Goal: Information Seeking & Learning: Learn about a topic

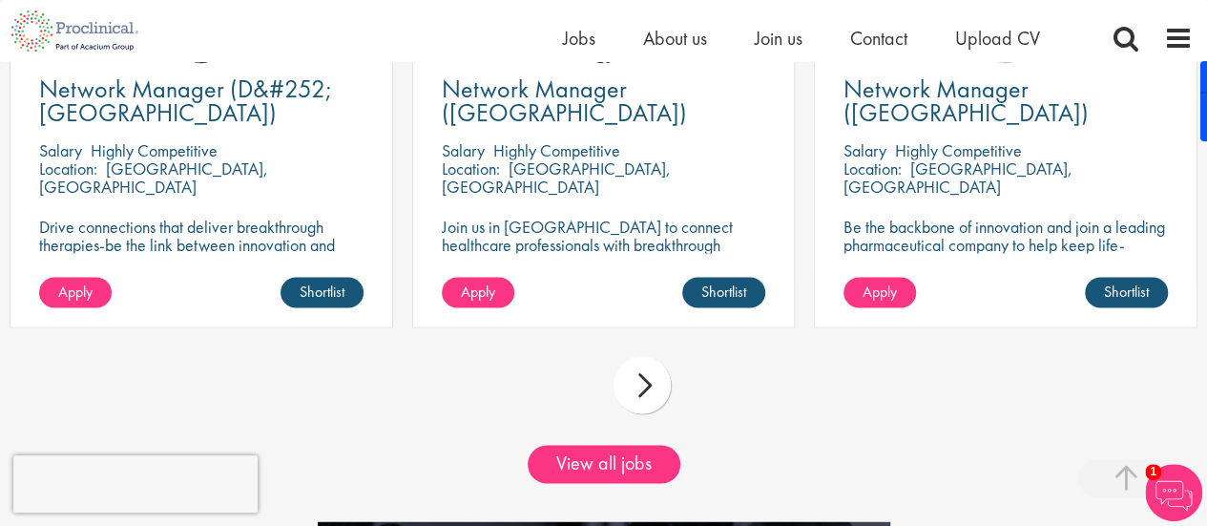
scroll to position [1616, 0]
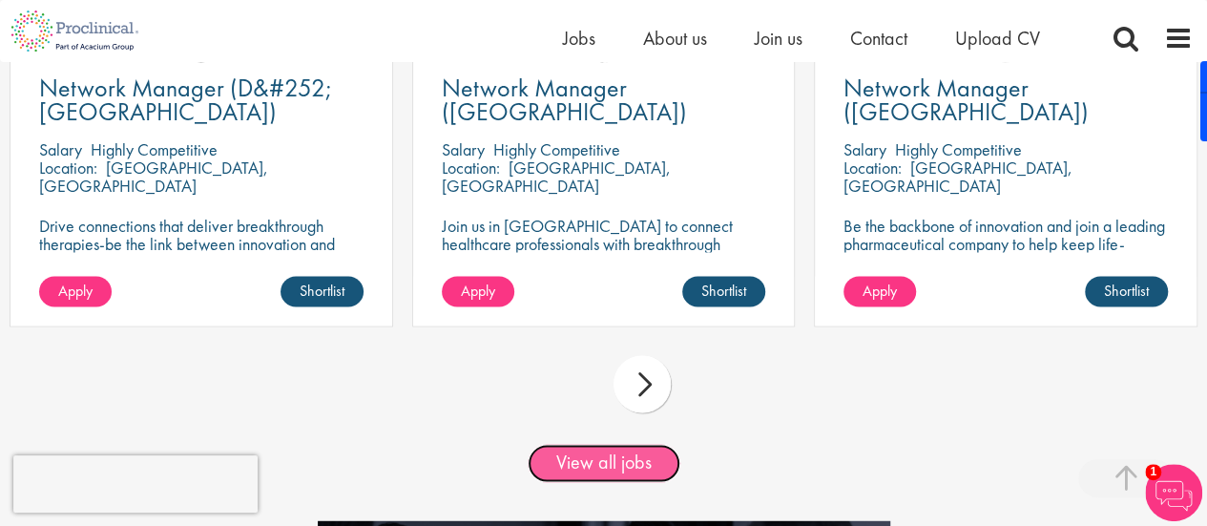
click at [590, 464] on link "View all jobs" at bounding box center [604, 463] width 153 height 38
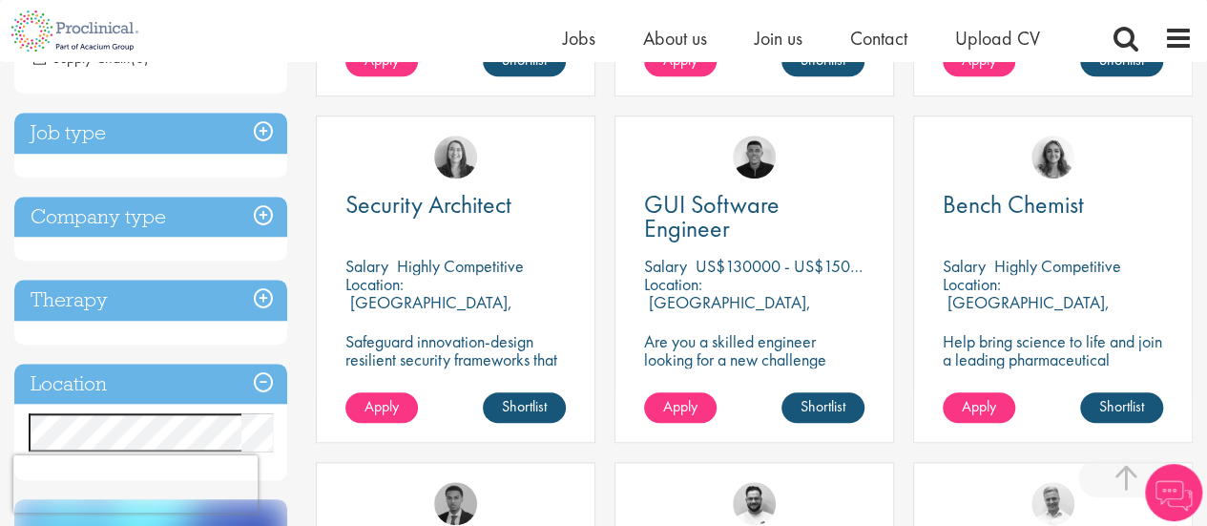
scroll to position [721, 0]
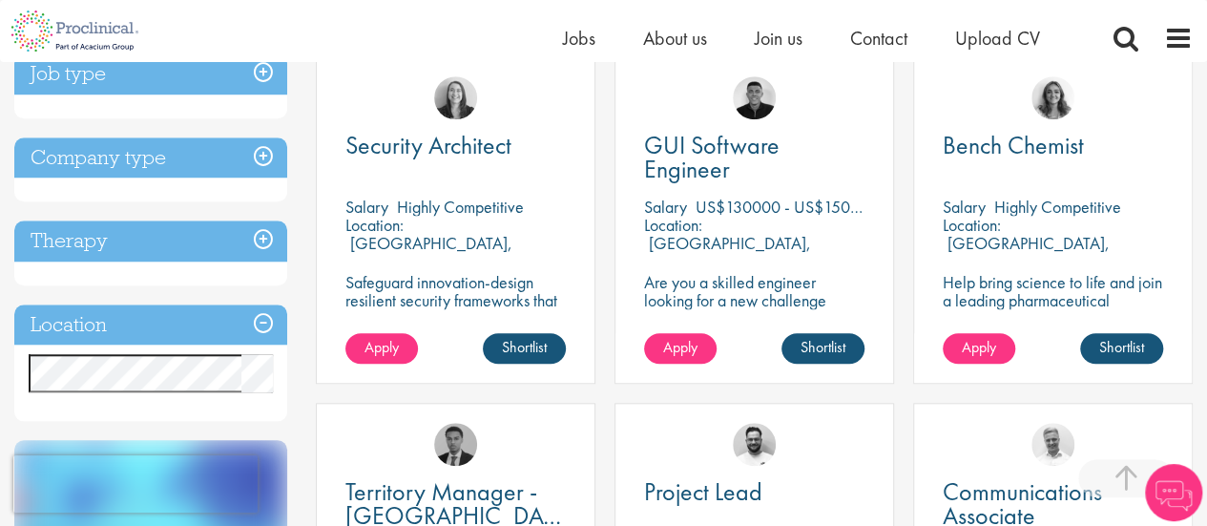
click at [248, 71] on h3 "Job type" at bounding box center [150, 73] width 273 height 41
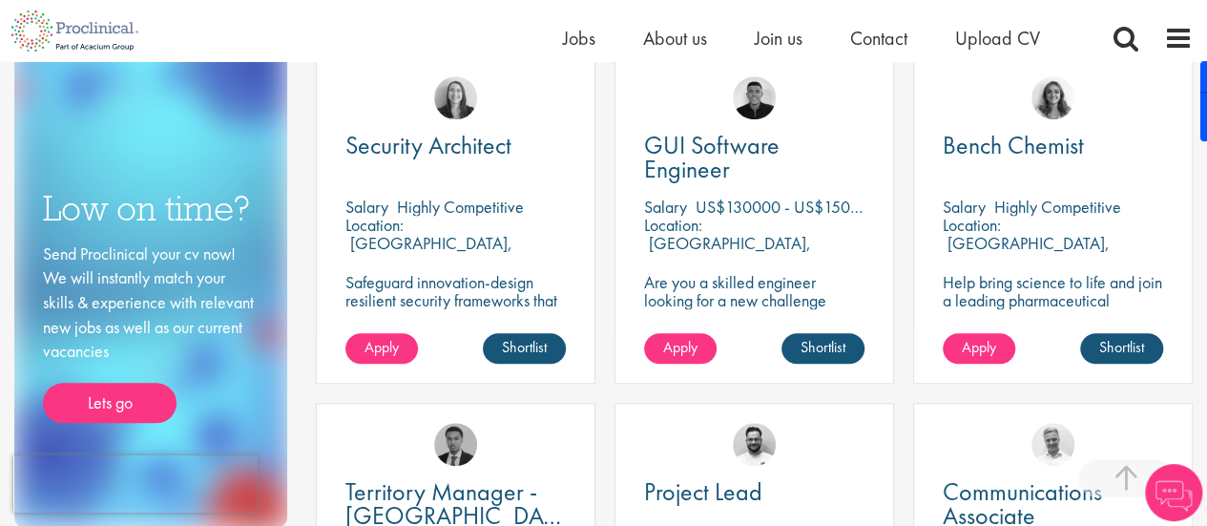
scroll to position [720, 0]
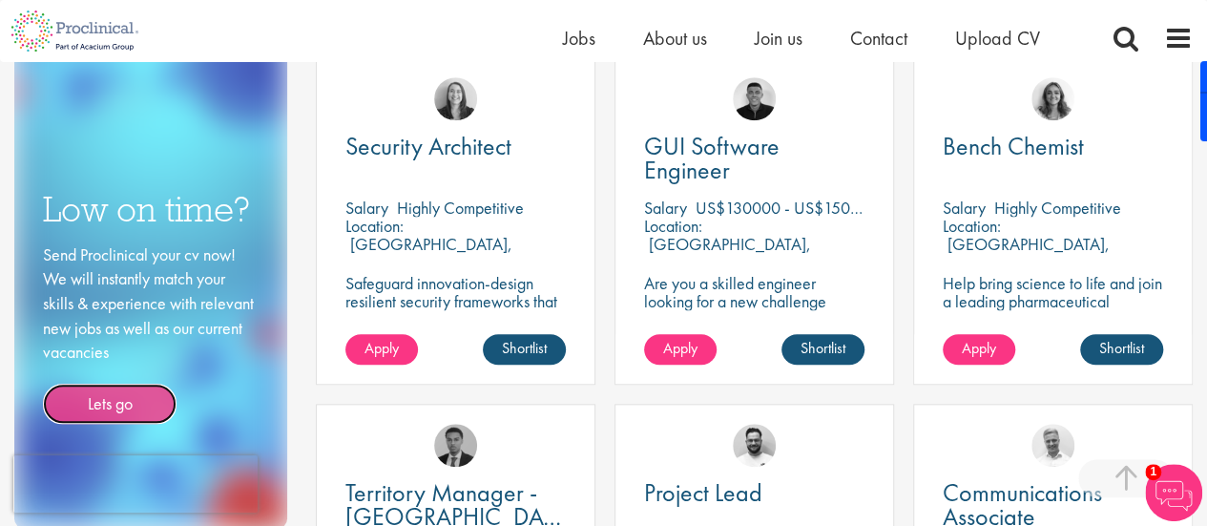
click at [137, 402] on link "Lets go" at bounding box center [110, 404] width 134 height 40
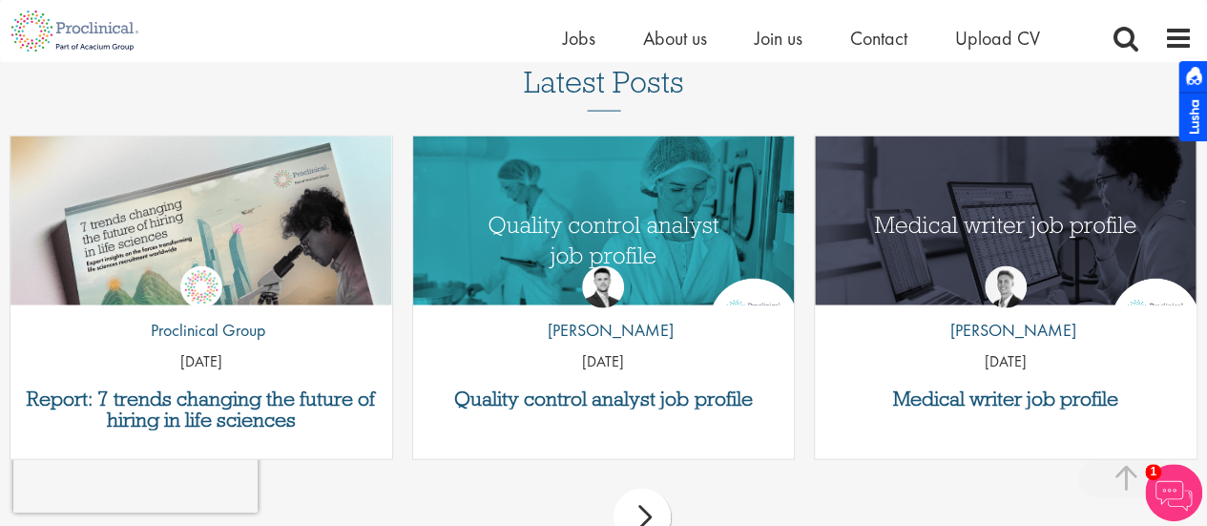
scroll to position [1954, 0]
click at [640, 381] on div "by Joshua Godden 14 Aug 25" at bounding box center [604, 312] width 382 height 141
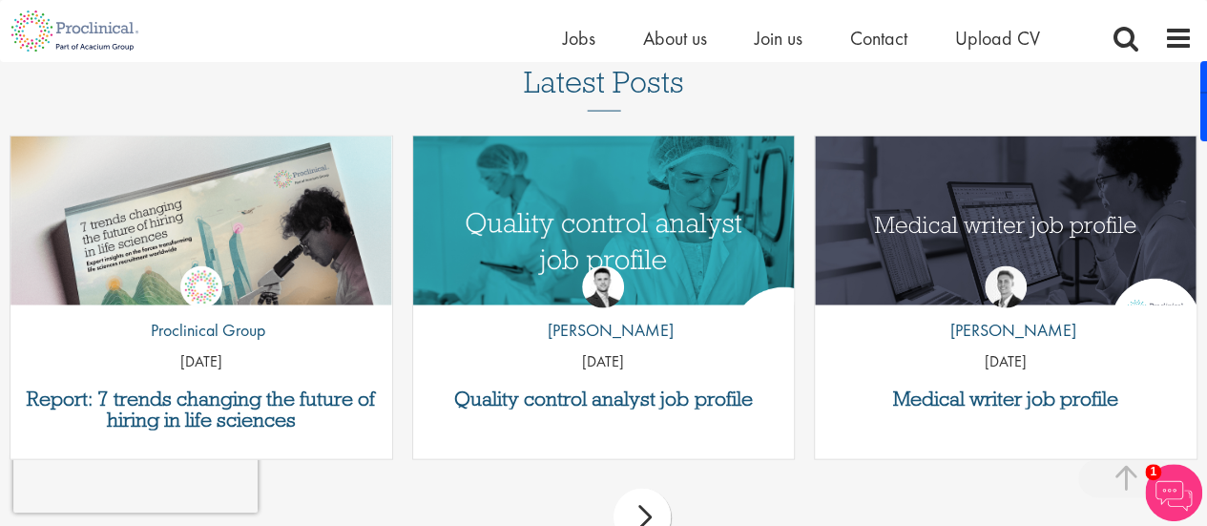
click at [615, 192] on img "Link to a post" at bounding box center [603, 235] width 457 height 238
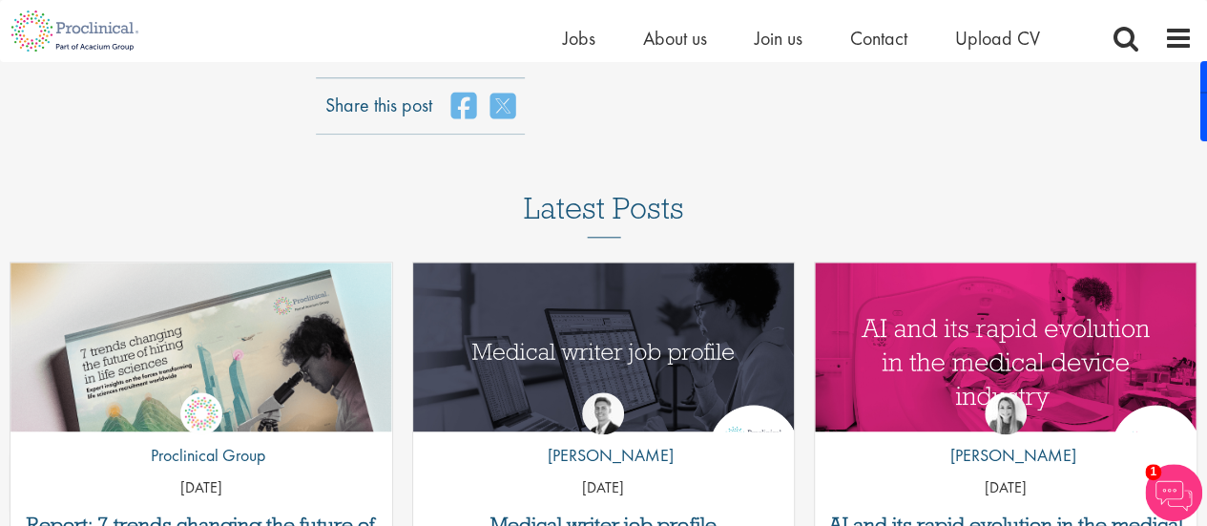
scroll to position [4590, 0]
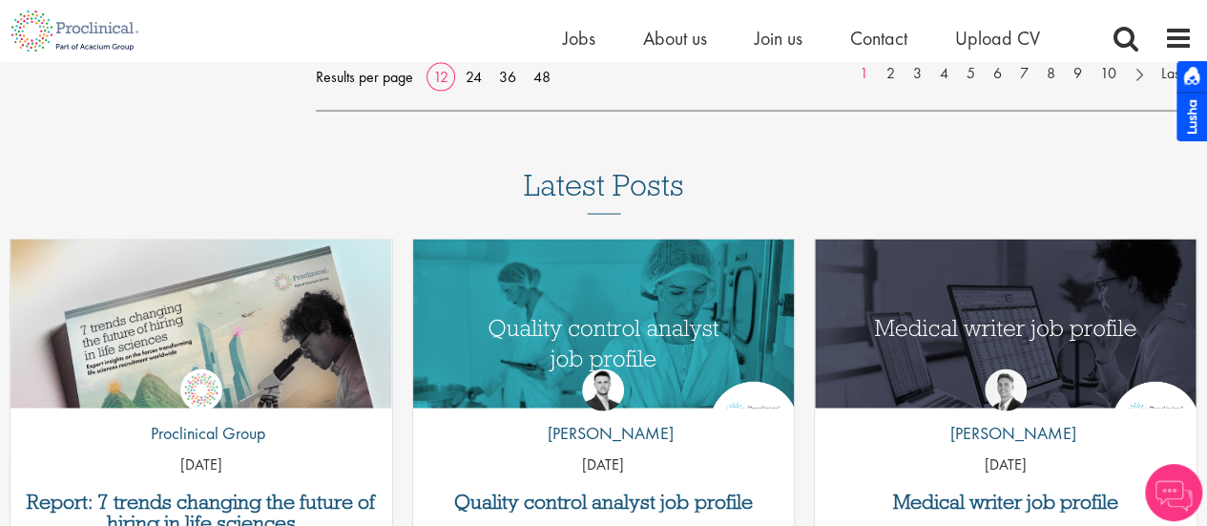
scroll to position [1871, 0]
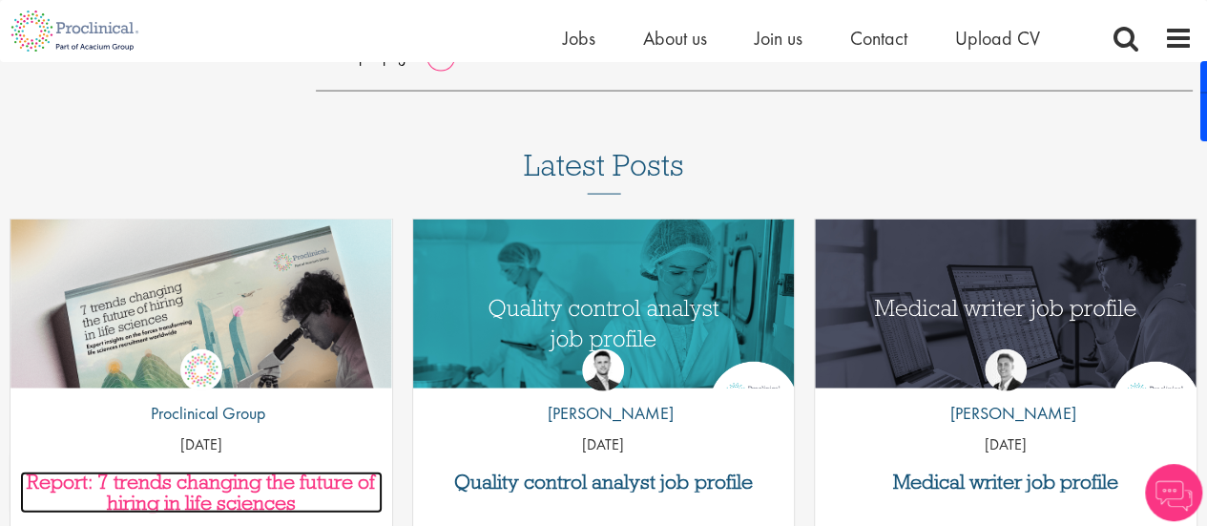
click at [202, 477] on h3 "Report: 7 trends changing the future of hiring in life sciences" at bounding box center [201, 492] width 363 height 42
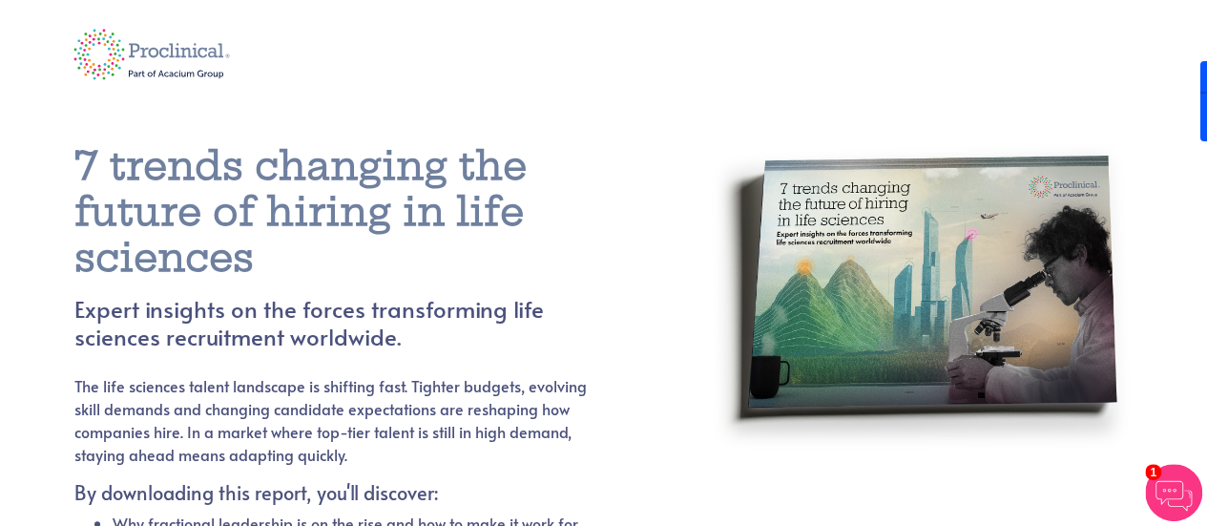
click at [330, 448] on p "The life sciences talent landscape is shifting fast. Tighter budgets, evolving …" at bounding box center [331, 420] width 514 height 92
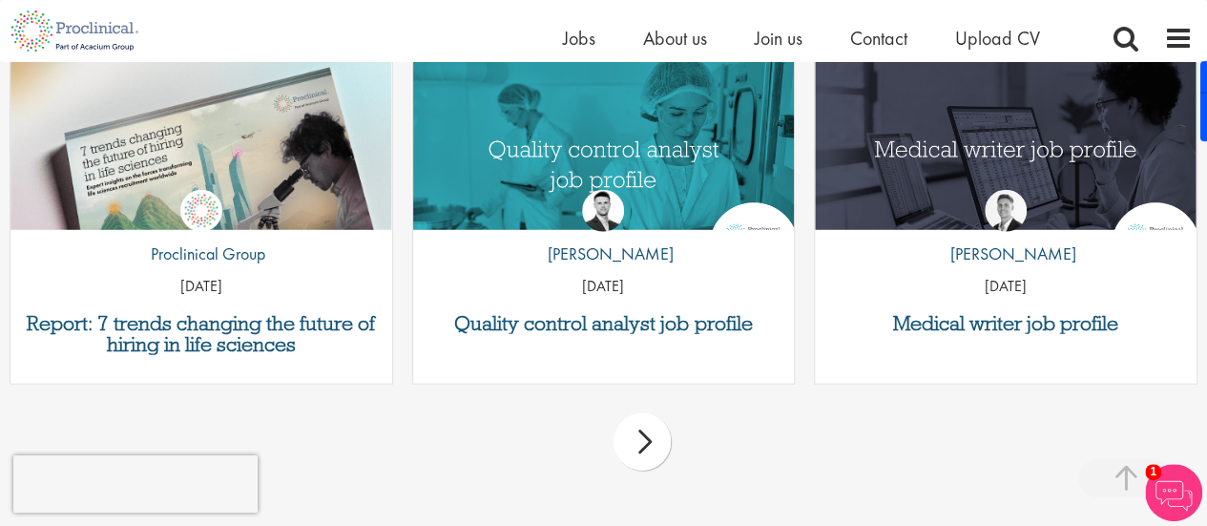
scroll to position [2335, 0]
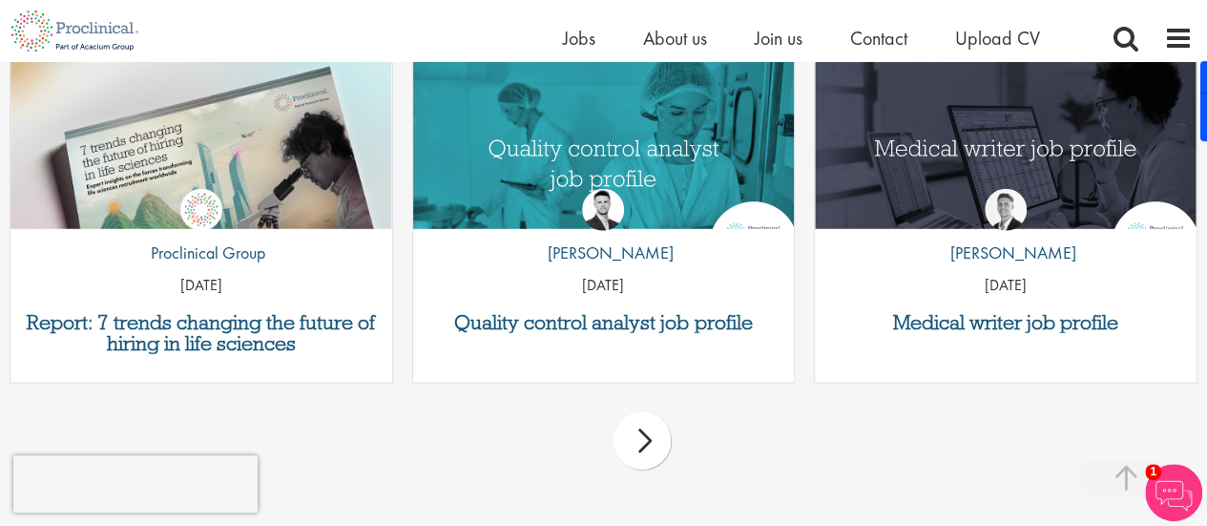
click at [637, 430] on div "next" at bounding box center [642, 440] width 57 height 57
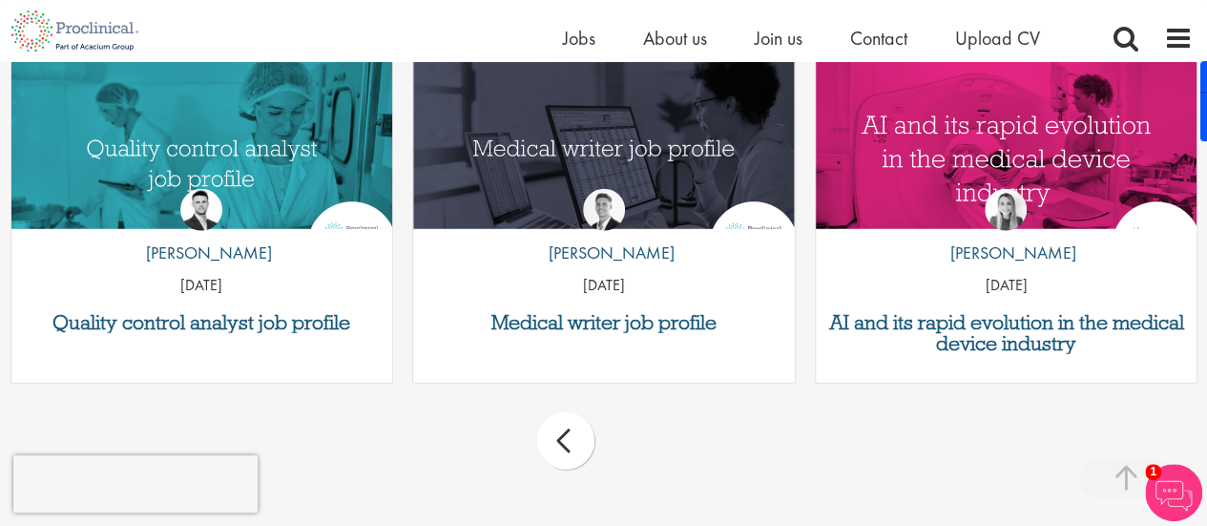
click at [639, 449] on div "prev next" at bounding box center [603, 444] width 1207 height 83
click at [554, 441] on div "prev" at bounding box center [565, 440] width 57 height 57
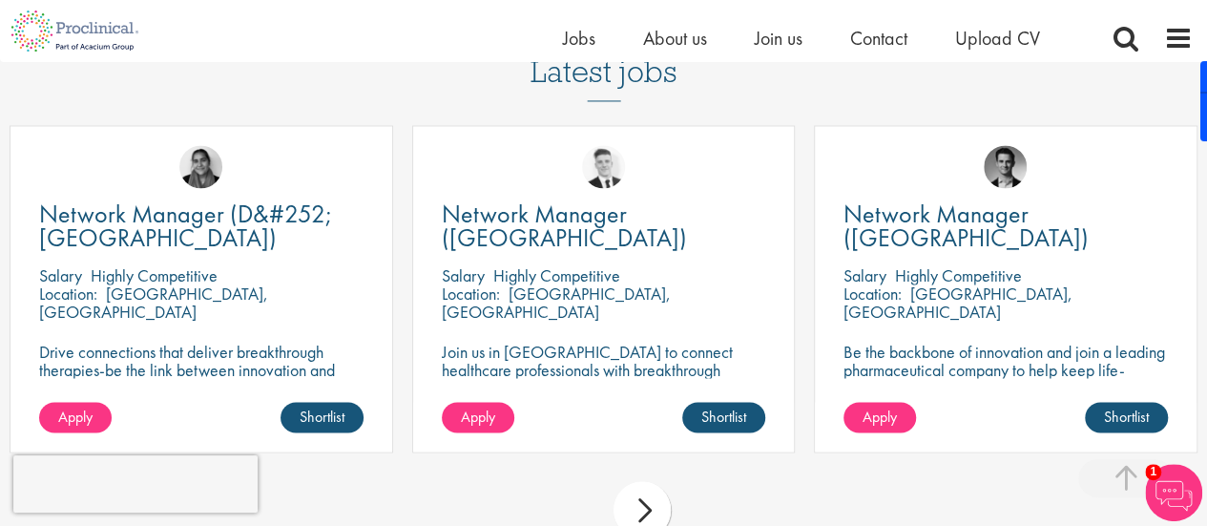
scroll to position [1512, 0]
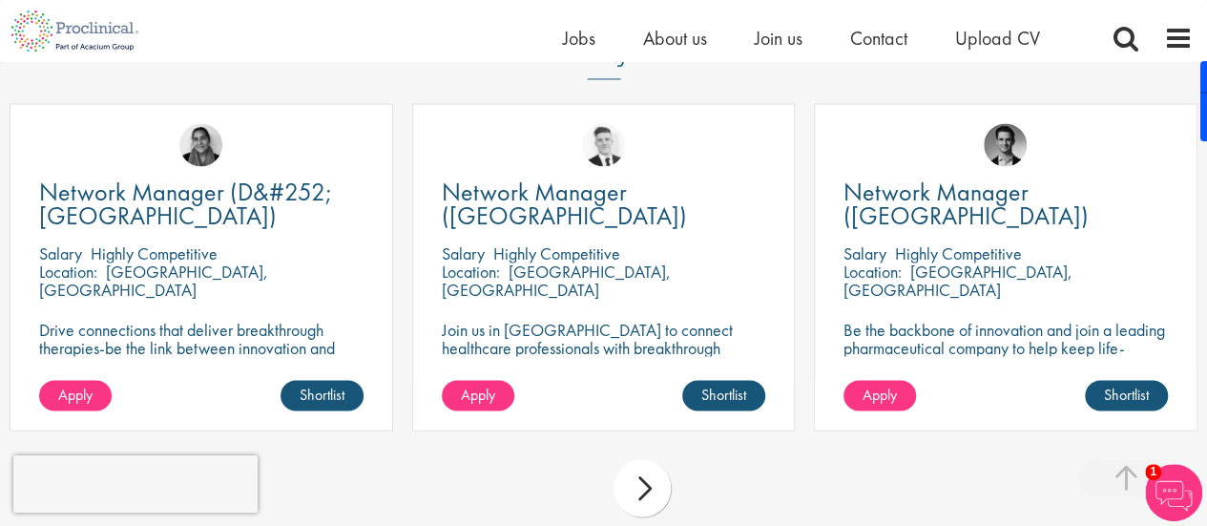
click at [647, 488] on div "next" at bounding box center [642, 487] width 57 height 57
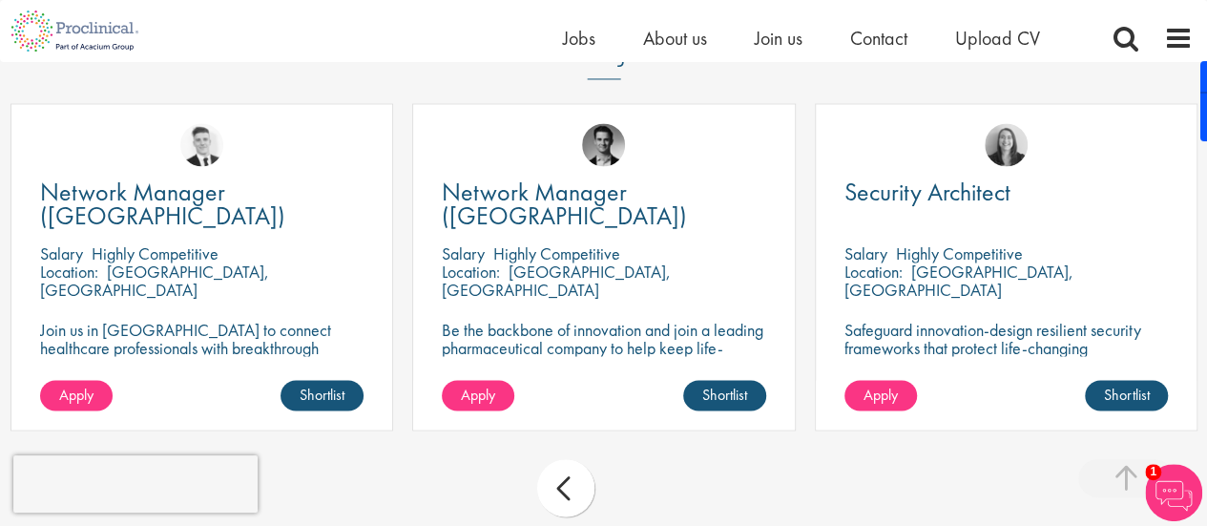
click at [647, 488] on div "prev next" at bounding box center [603, 490] width 1207 height 83
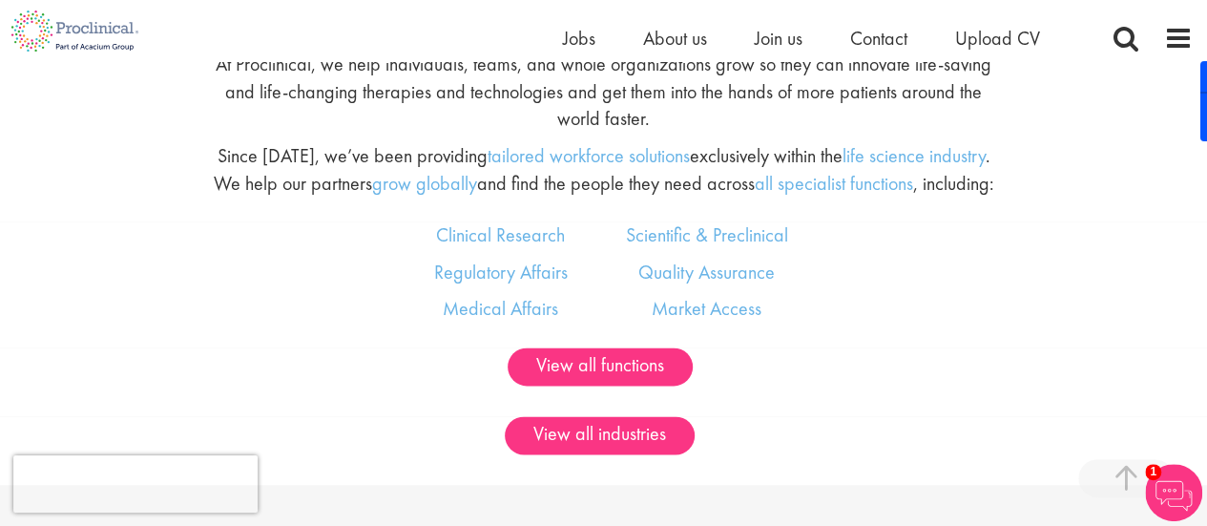
scroll to position [1013, 0]
click at [731, 256] on div "Scientific & Preclinical Quality Assurance Market Access" at bounding box center [706, 275] width 206 height 111
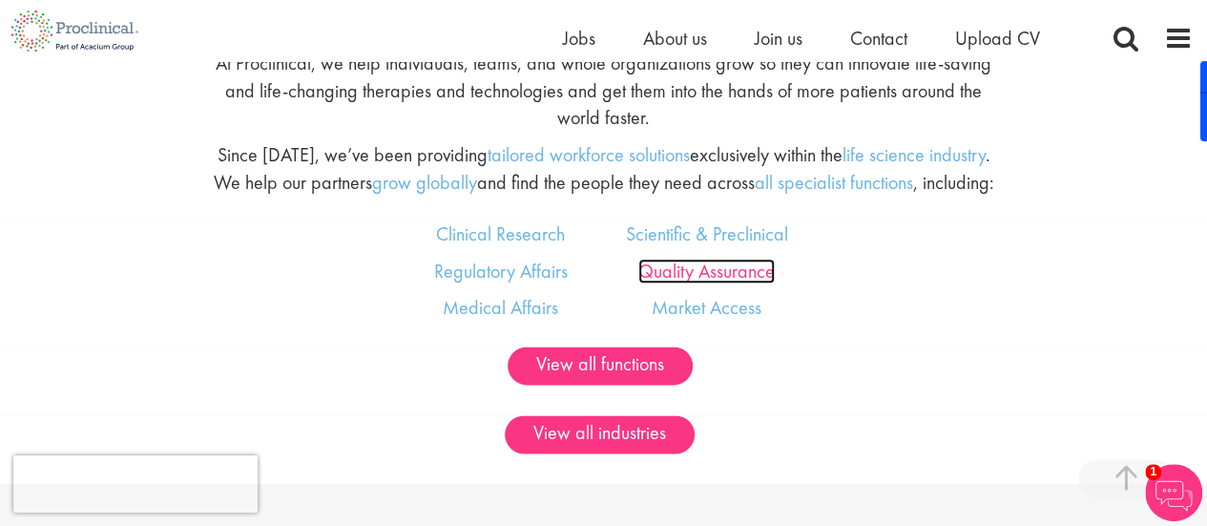
click at [724, 266] on link "Quality Assurance" at bounding box center [706, 271] width 136 height 25
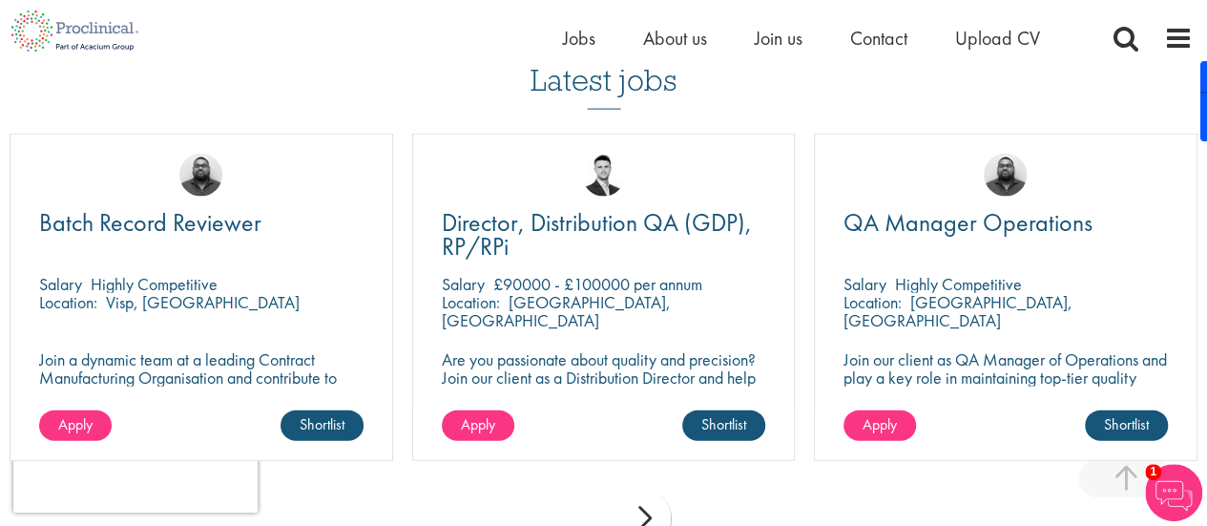
scroll to position [2117, 0]
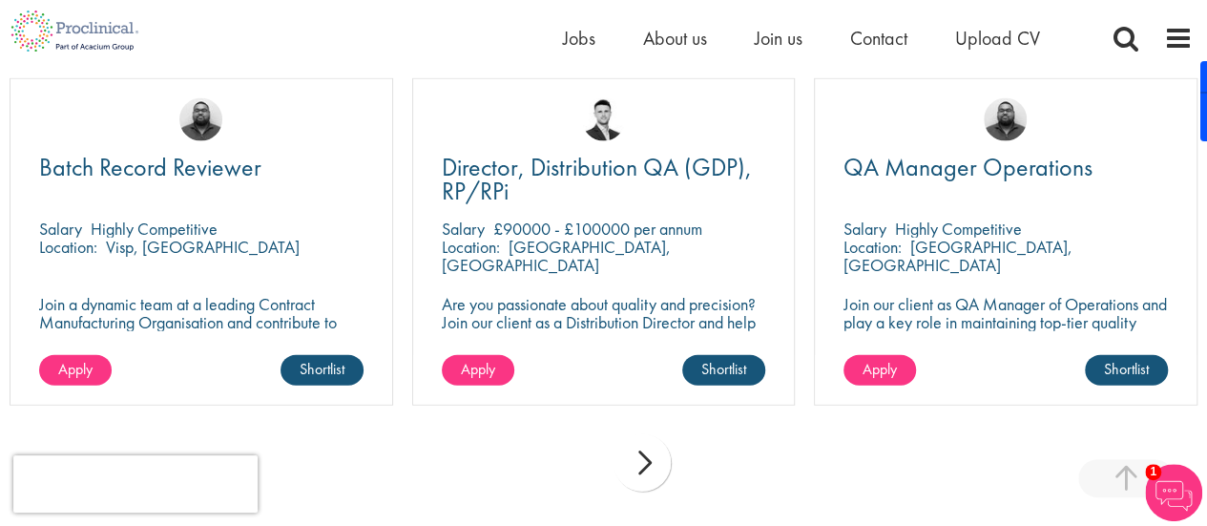
click at [641, 463] on div "next" at bounding box center [642, 462] width 57 height 57
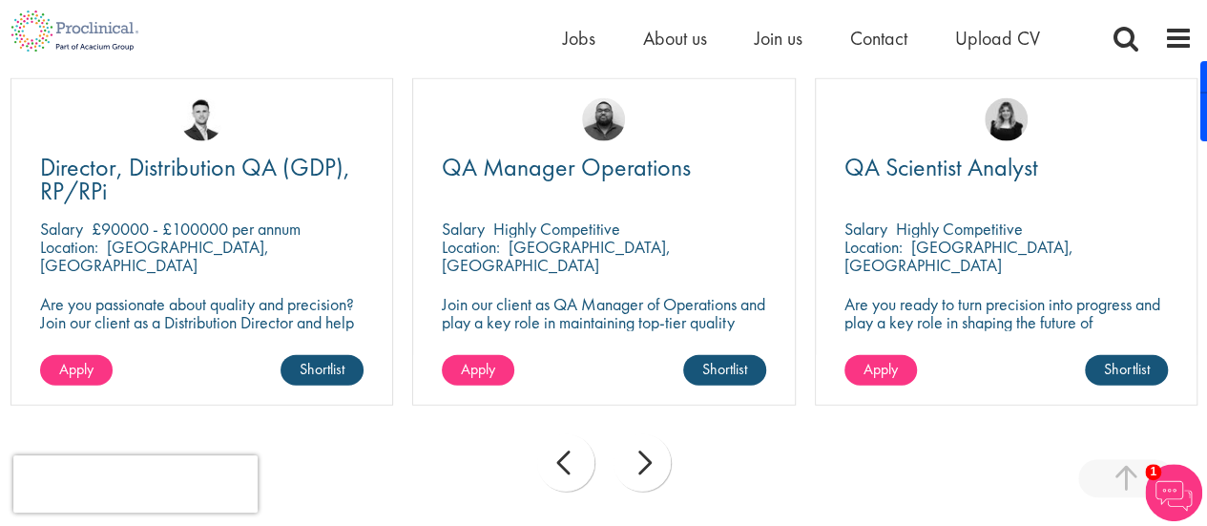
click at [648, 463] on div "next" at bounding box center [642, 462] width 57 height 57
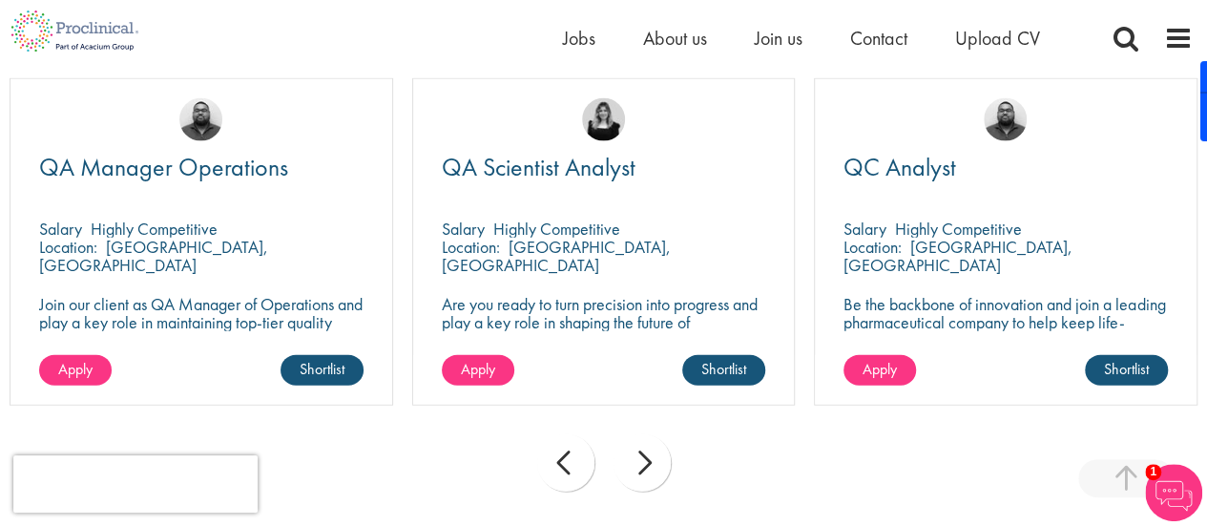
click at [648, 463] on div "next" at bounding box center [642, 462] width 57 height 57
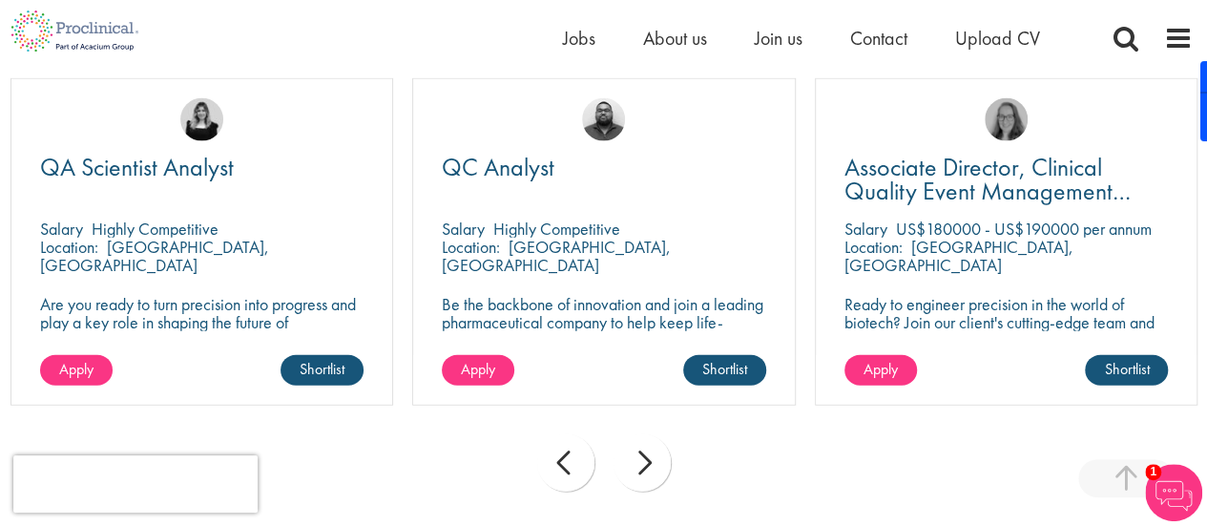
click at [648, 463] on div "next" at bounding box center [642, 462] width 57 height 57
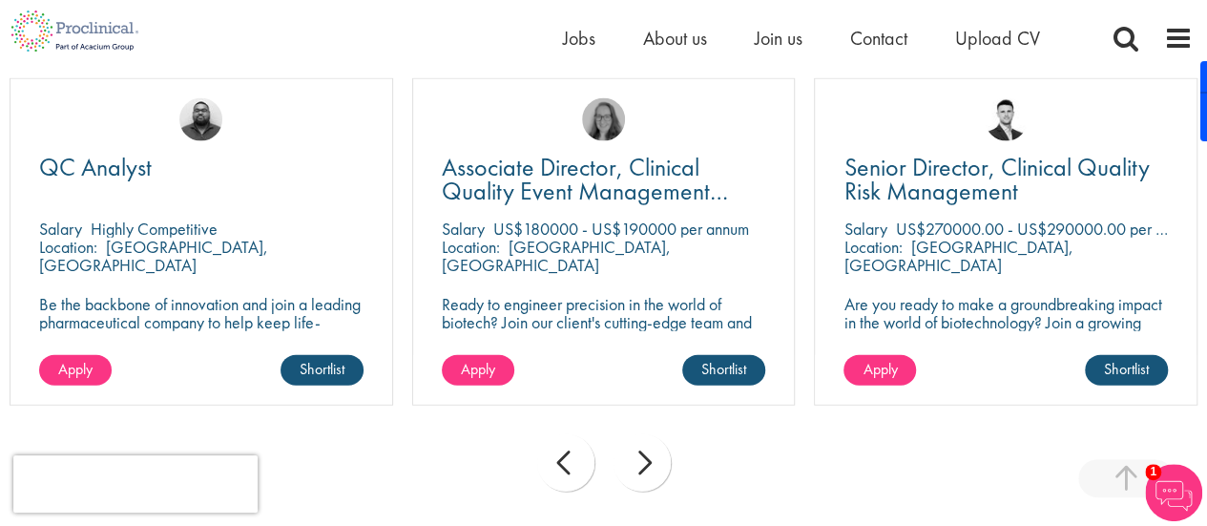
click at [648, 463] on div "next" at bounding box center [642, 462] width 57 height 57
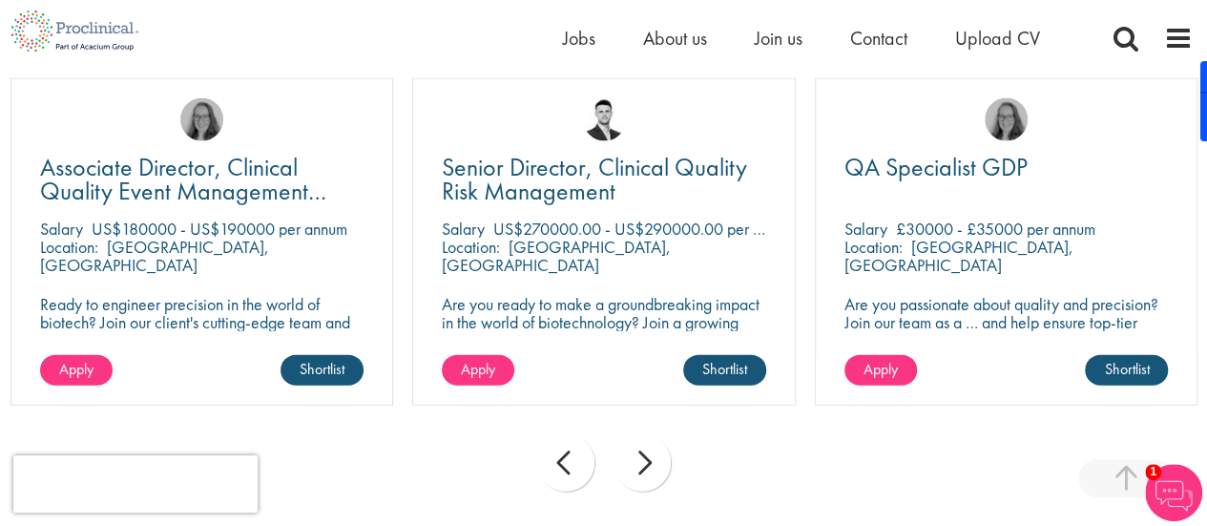
click at [648, 463] on div "next" at bounding box center [642, 462] width 57 height 57
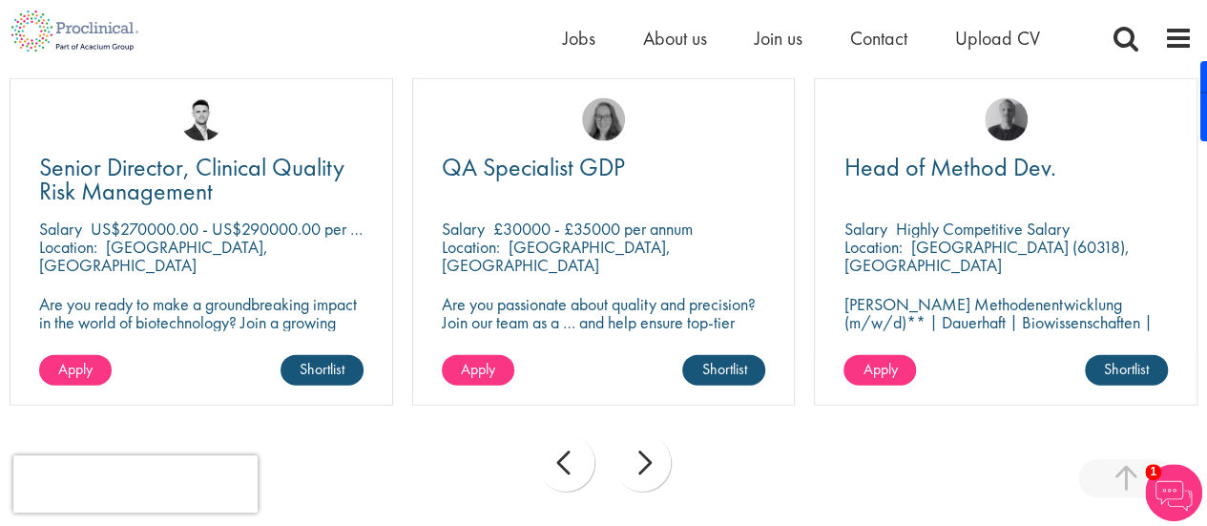
click at [648, 463] on div "next" at bounding box center [642, 462] width 57 height 57
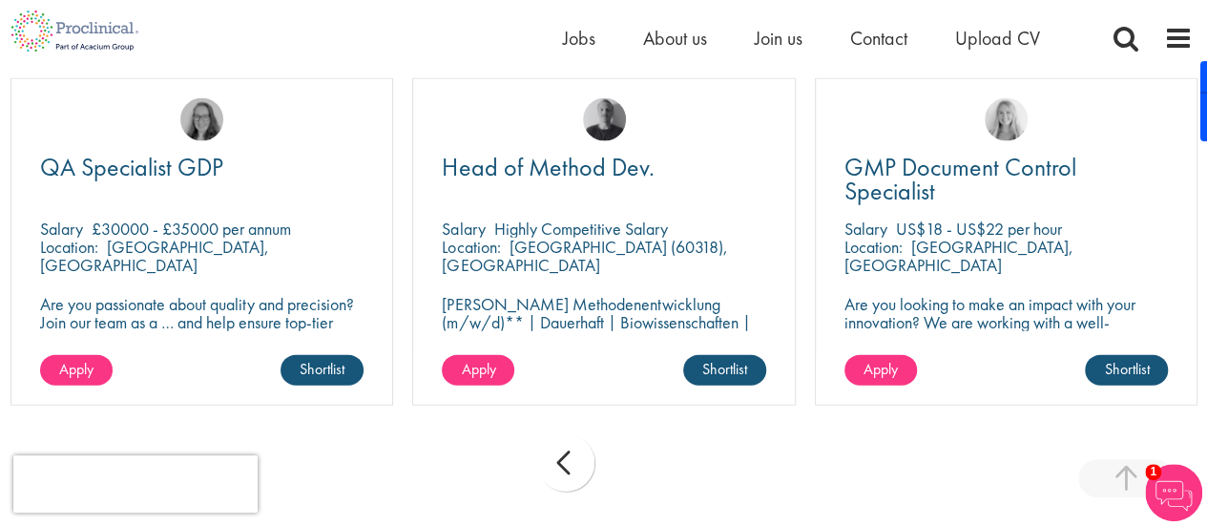
click at [648, 463] on div "prev next" at bounding box center [603, 466] width 1207 height 83
click at [537, 456] on div "prev" at bounding box center [565, 462] width 57 height 57
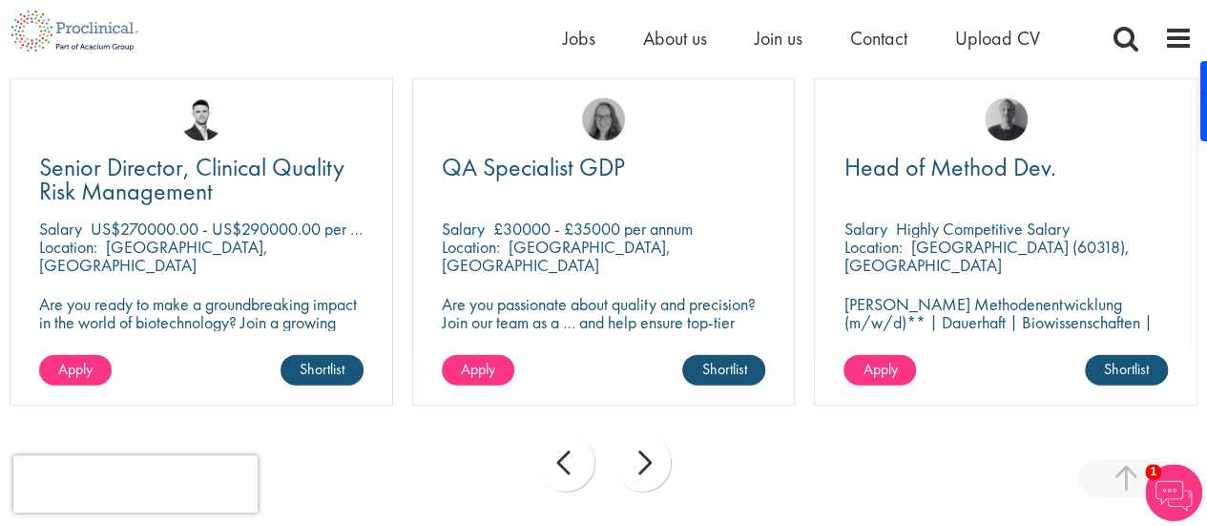
click at [555, 465] on div "prev" at bounding box center [565, 462] width 57 height 57
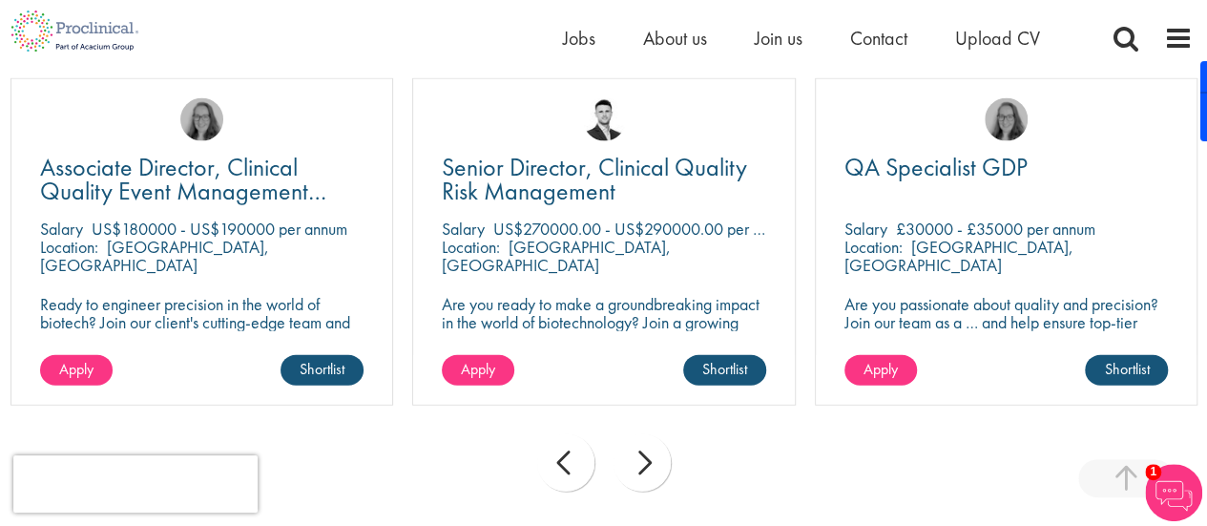
click at [555, 465] on div "prev" at bounding box center [565, 462] width 57 height 57
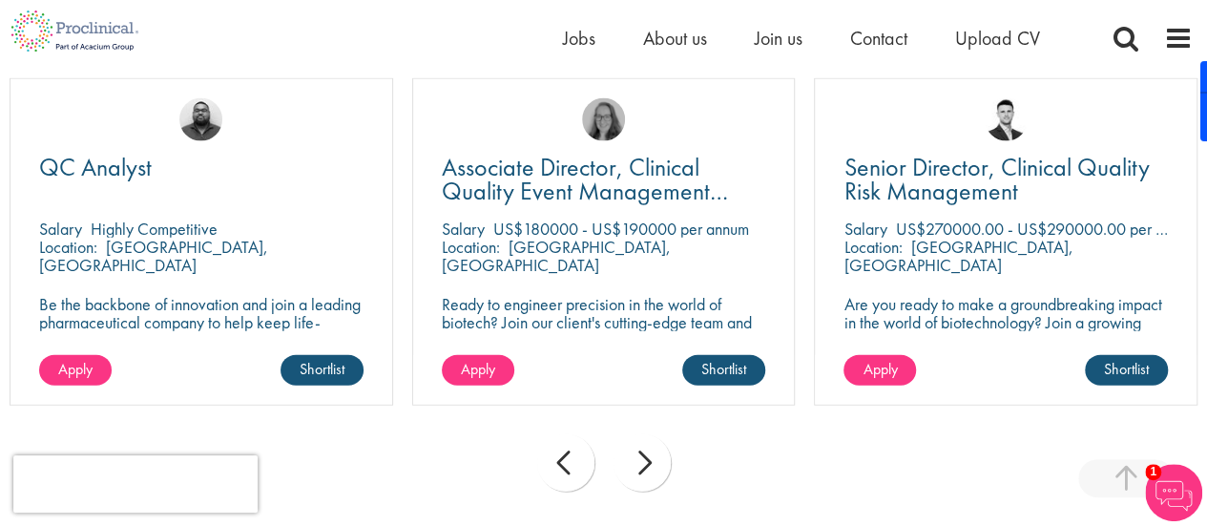
click at [555, 465] on div "prev" at bounding box center [565, 462] width 57 height 57
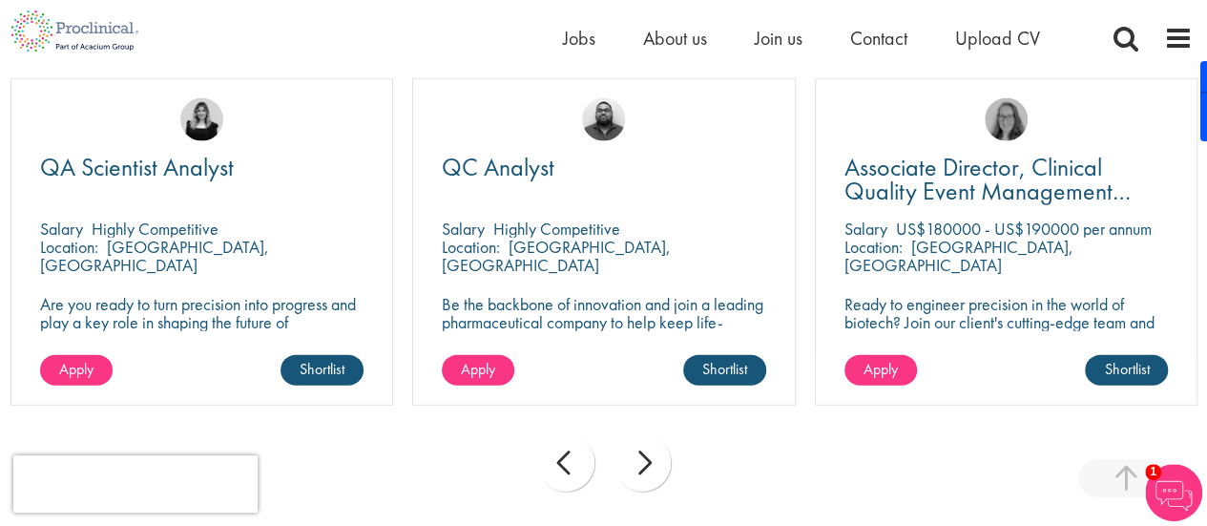
click at [555, 465] on div "prev" at bounding box center [565, 462] width 57 height 57
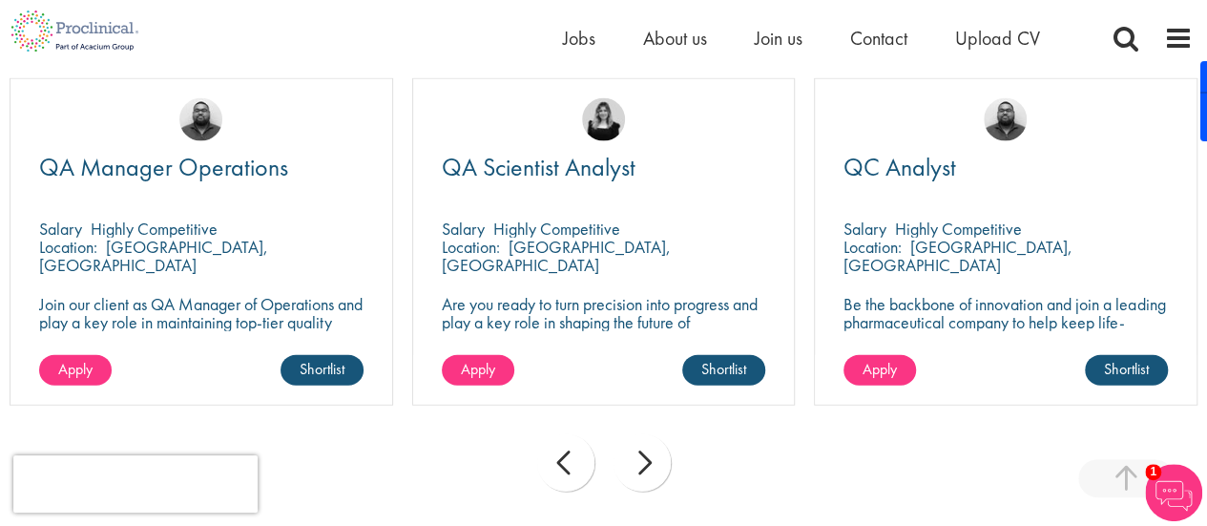
click at [555, 465] on div "prev" at bounding box center [565, 462] width 57 height 57
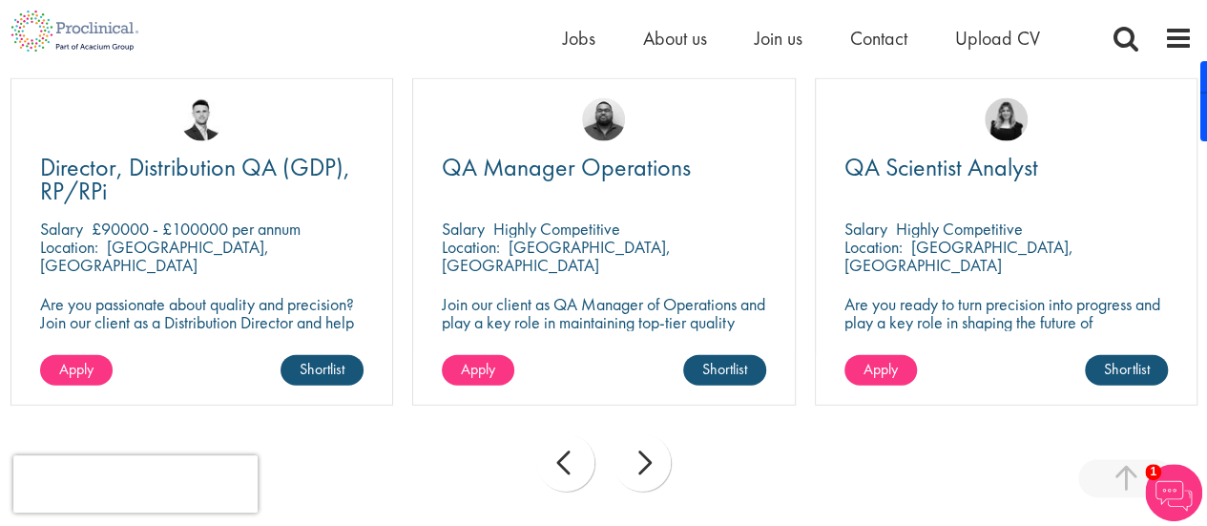
click at [555, 465] on div "prev" at bounding box center [565, 462] width 57 height 57
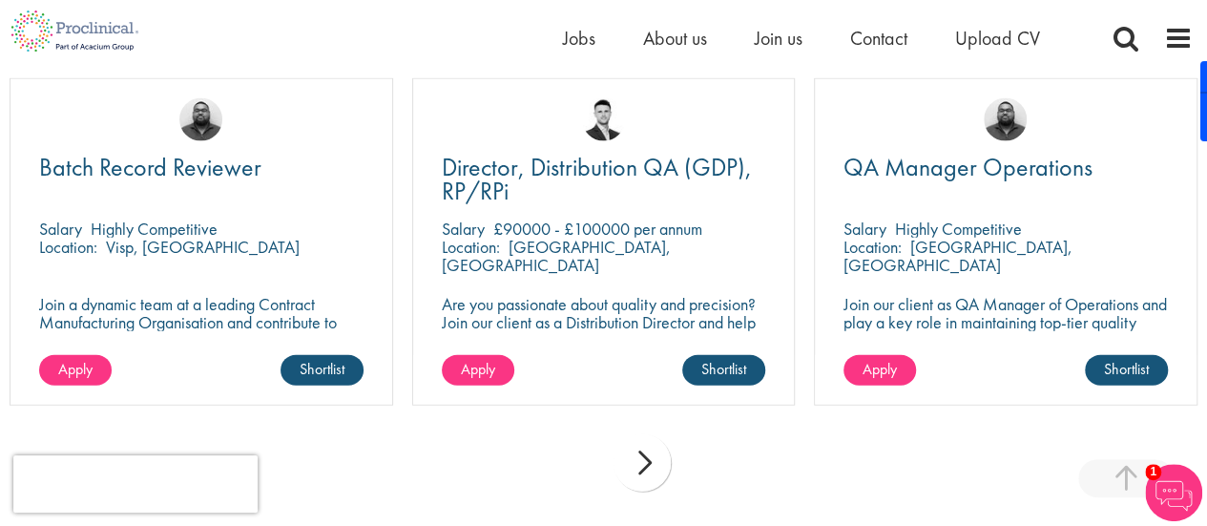
click at [555, 465] on div "prev next" at bounding box center [603, 466] width 1207 height 83
